Goal: Transaction & Acquisition: Purchase product/service

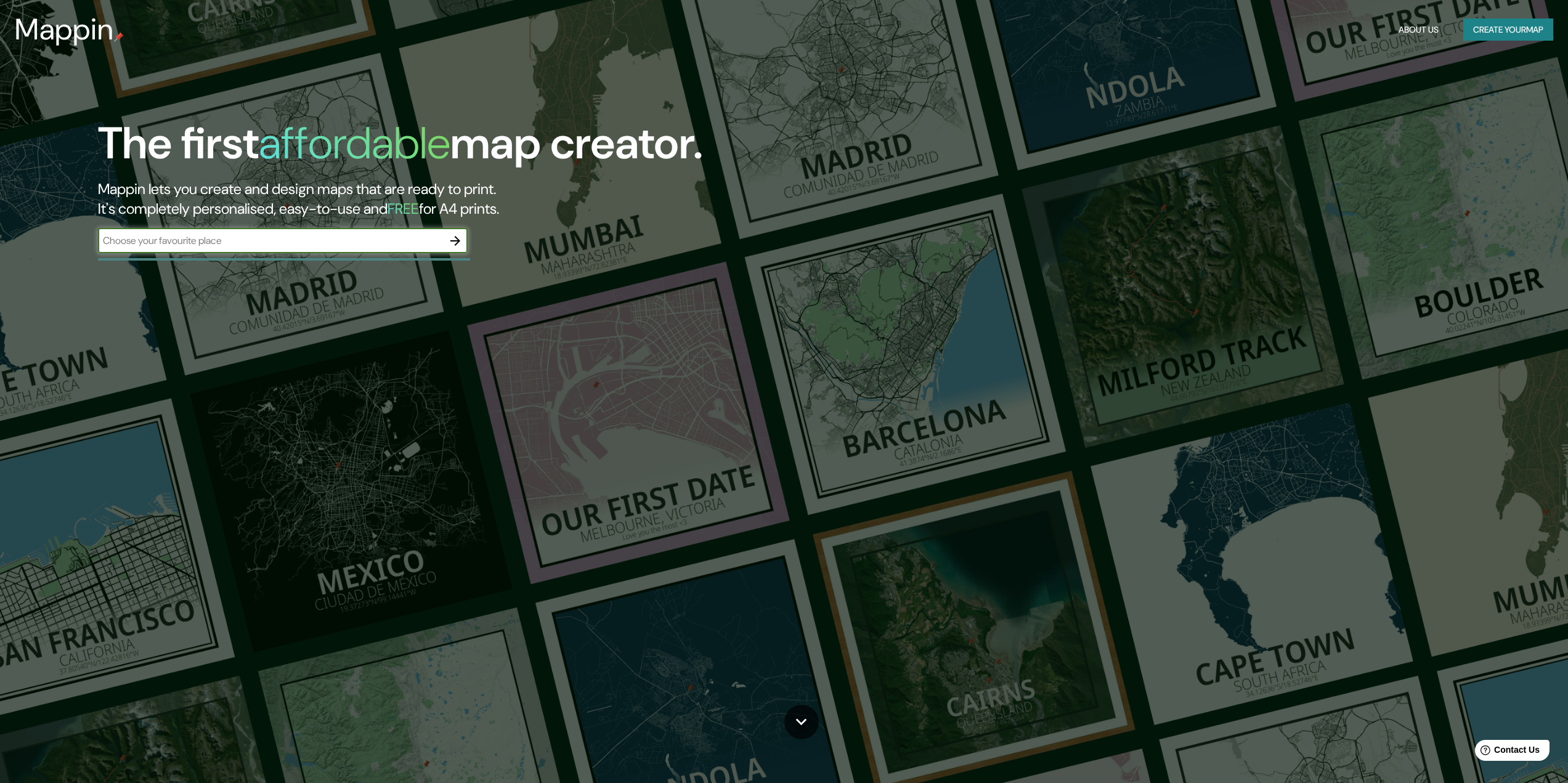
click at [322, 247] on input "text" at bounding box center [270, 241] width 345 height 14
click at [250, 236] on input "[GEOGRAPHIC_DATA]" at bounding box center [270, 241] width 345 height 14
type input "[GEOGRAPHIC_DATA]"
click at [463, 239] on button "button" at bounding box center [455, 241] width 25 height 25
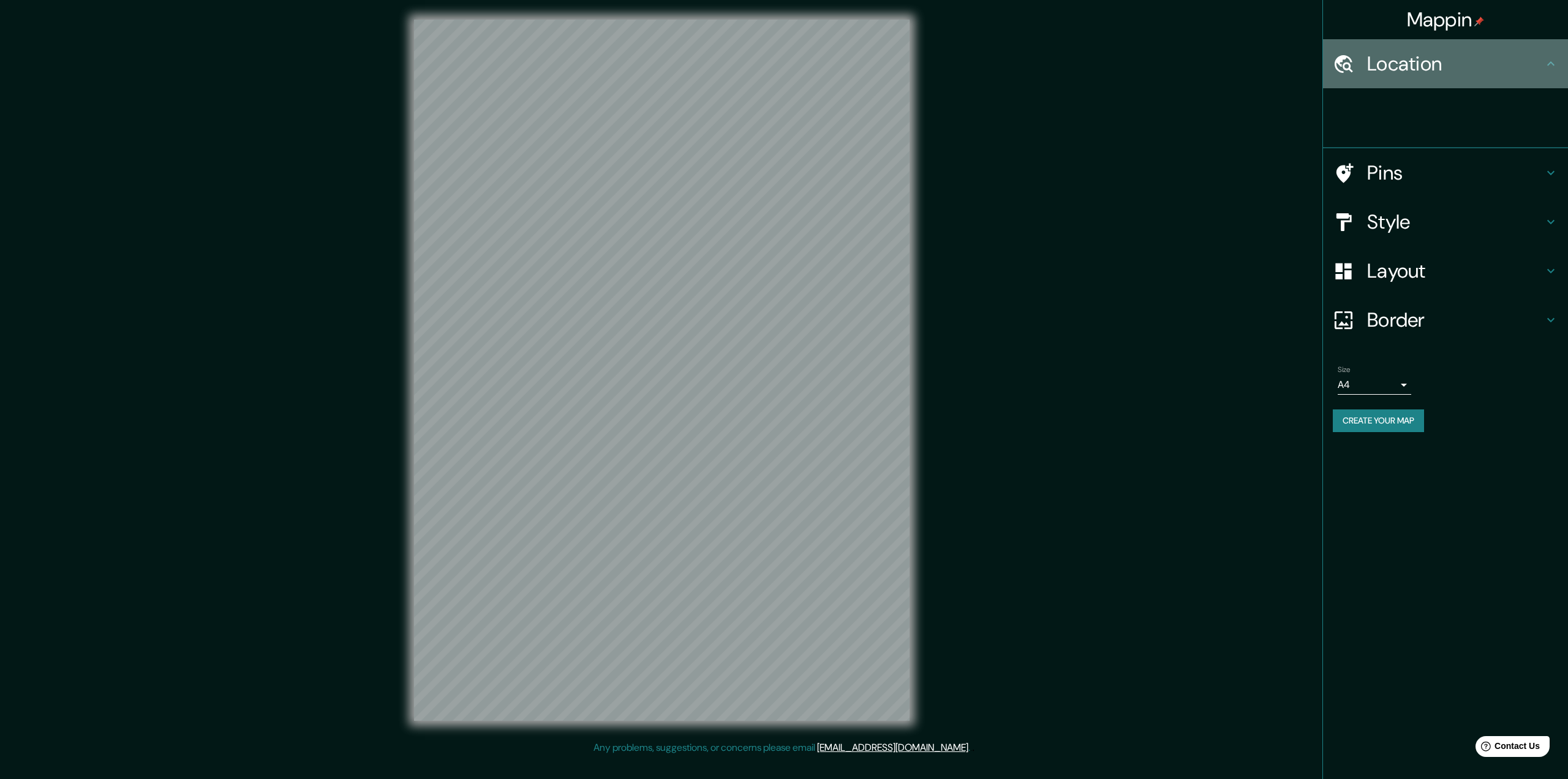
click at [1465, 70] on h4 "Location" at bounding box center [1455, 63] width 177 height 25
